Goal: Answer question/provide support: Share knowledge or assist other users

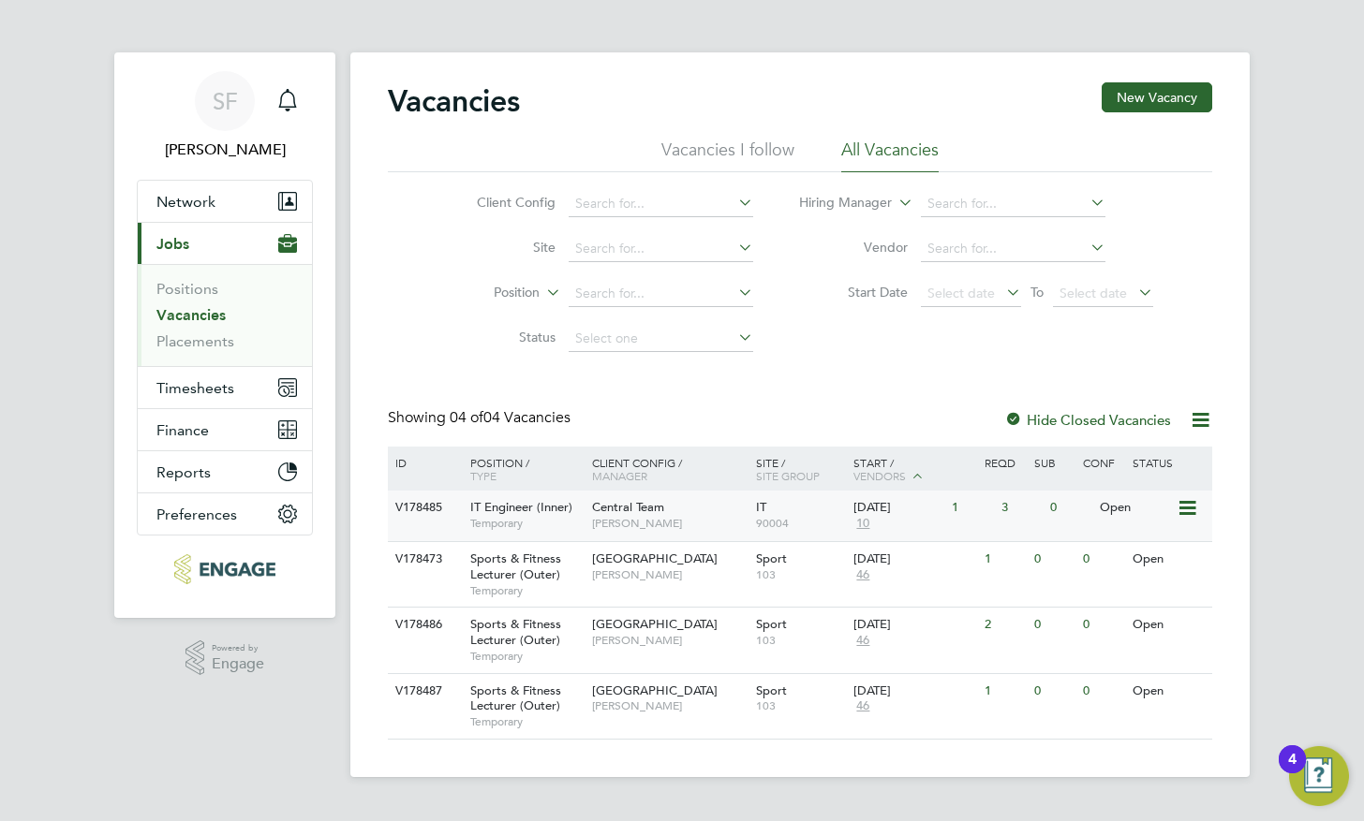
click at [547, 508] on span "IT Engineer (Inner)" at bounding box center [521, 507] width 102 height 16
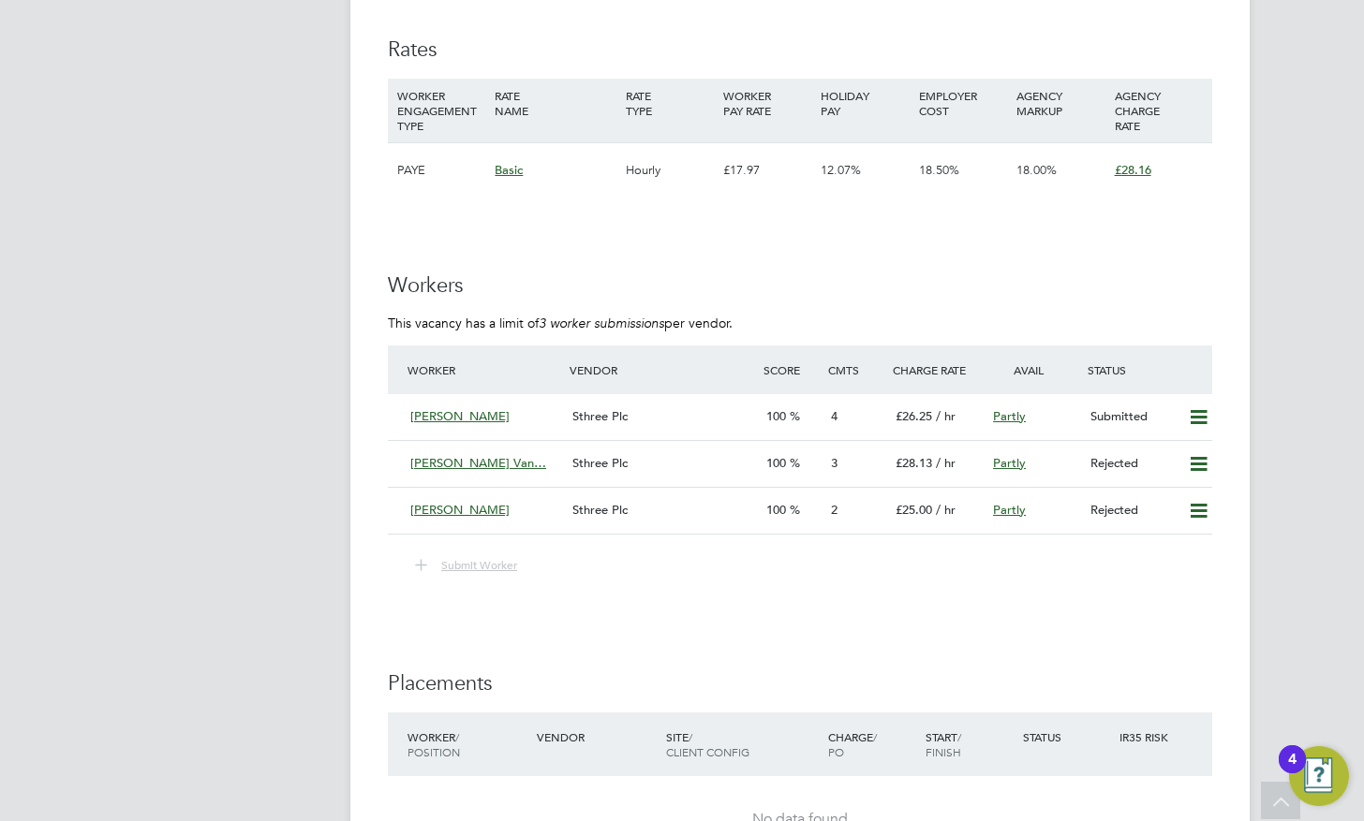
scroll to position [2880, 0]
click at [899, 406] on span "£26.25" at bounding box center [913, 414] width 37 height 16
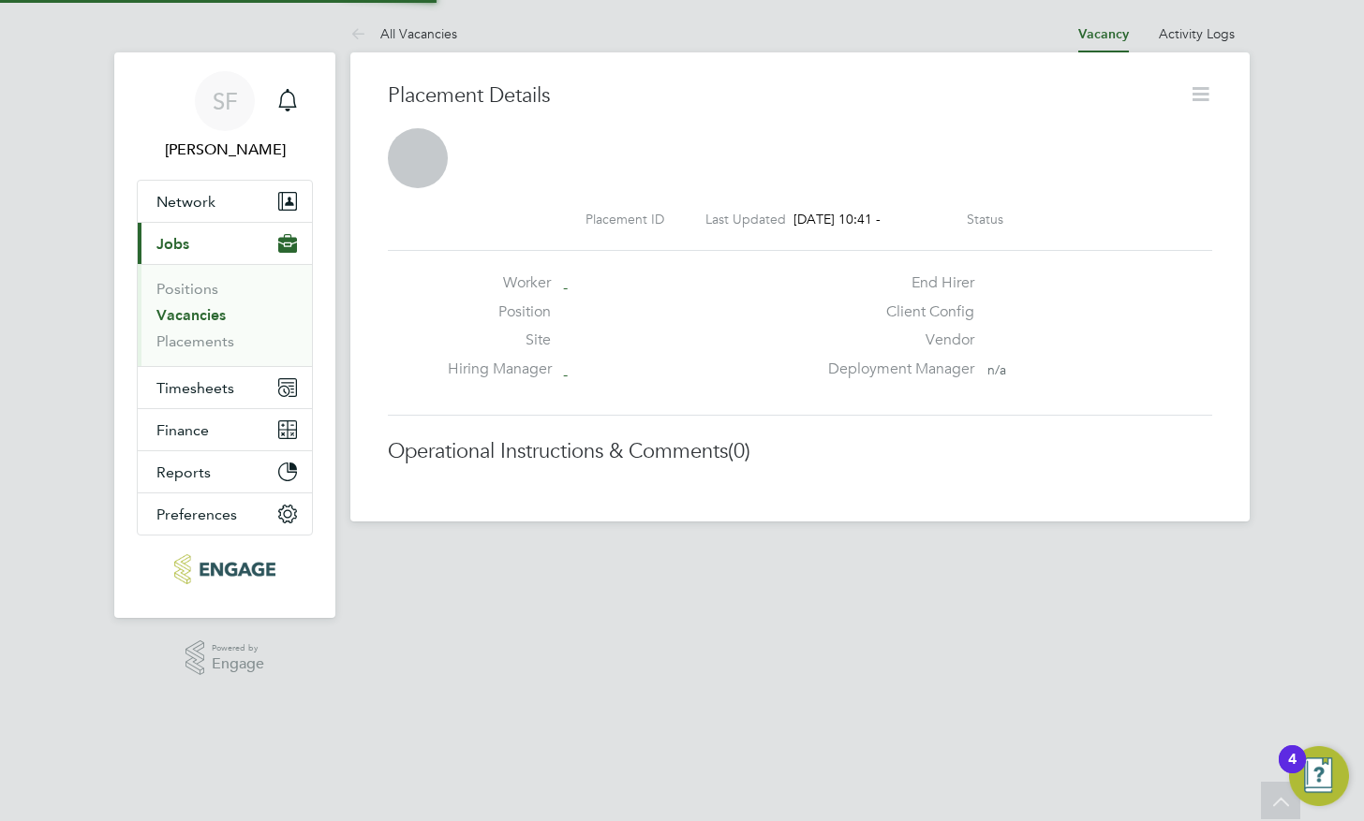
scroll to position [18, 90]
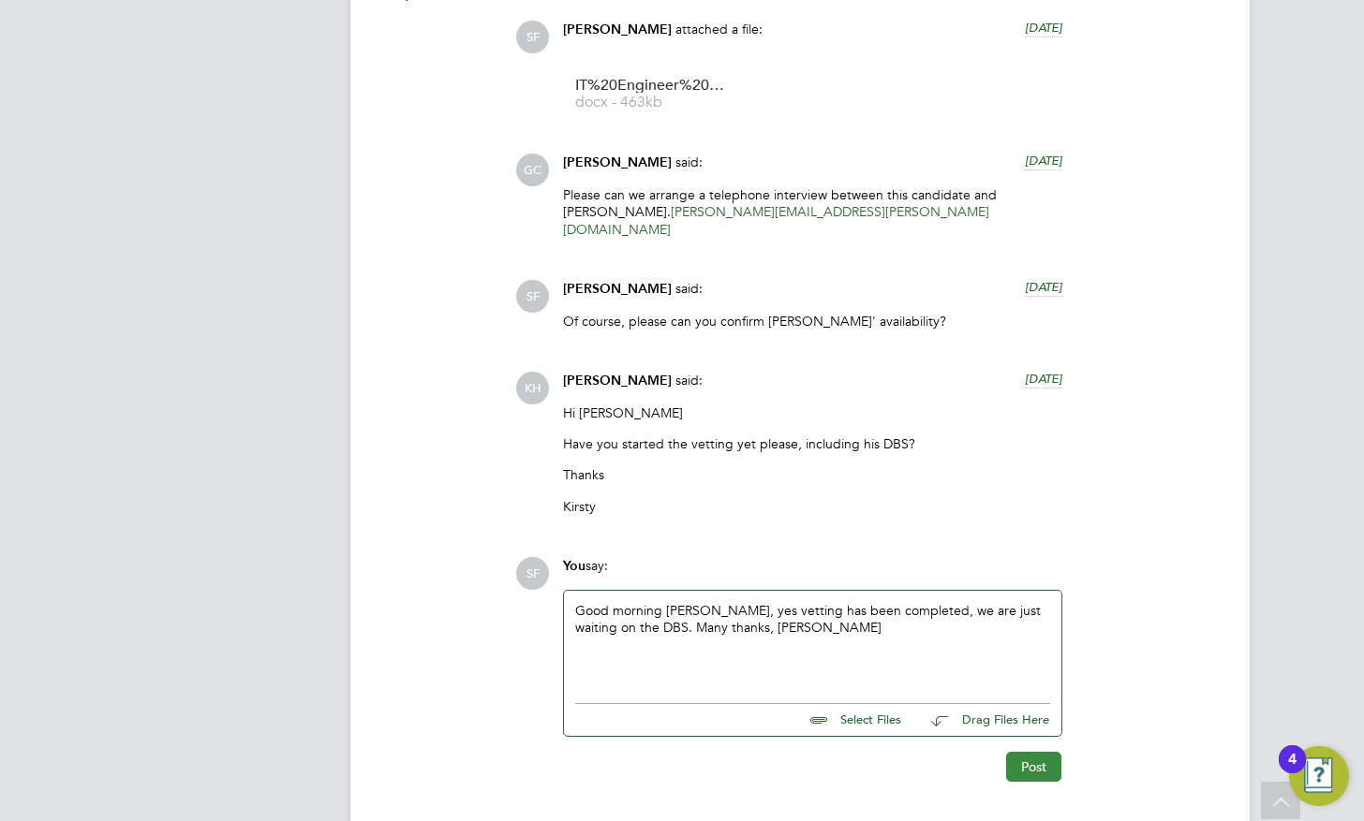
click at [1022, 752] on button "Post" at bounding box center [1033, 767] width 55 height 30
